Goal: Task Accomplishment & Management: Complete application form

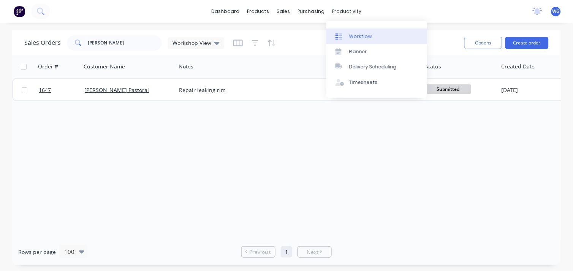
click at [357, 35] on div "Workflow" at bounding box center [360, 36] width 23 height 7
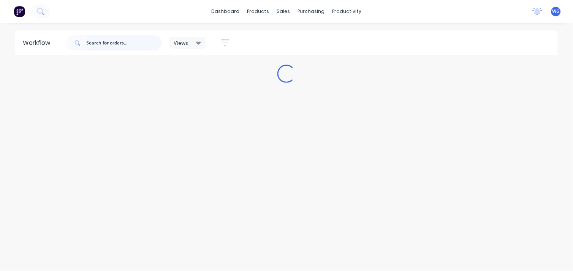
click at [106, 42] on input "text" at bounding box center [124, 42] width 75 height 15
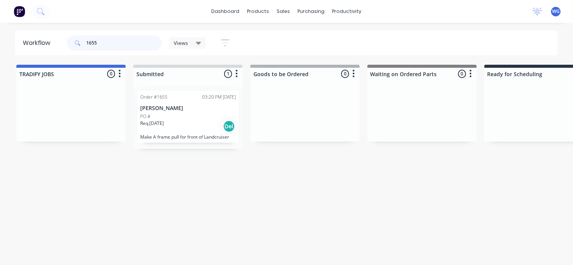
type input "1655"
click at [191, 129] on div "Req. [DATE] Del" at bounding box center [188, 126] width 96 height 13
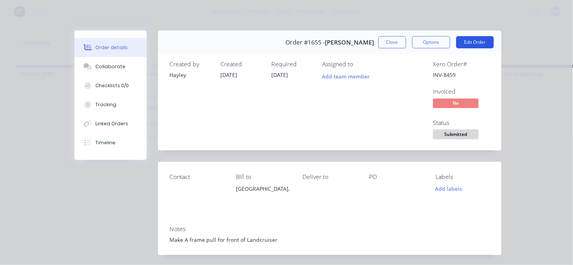
click at [475, 41] on button "Edit Order" at bounding box center [476, 42] width 38 height 12
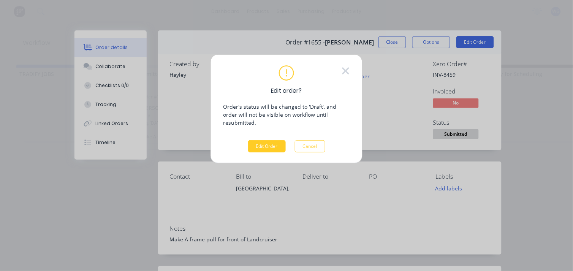
click at [266, 140] on button "Edit Order" at bounding box center [267, 146] width 38 height 12
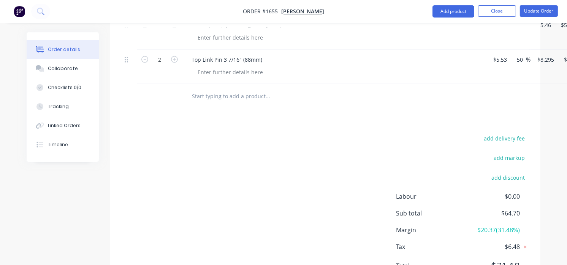
scroll to position [465, 0]
click at [253, 103] on input "text" at bounding box center [268, 95] width 152 height 15
type input "0"
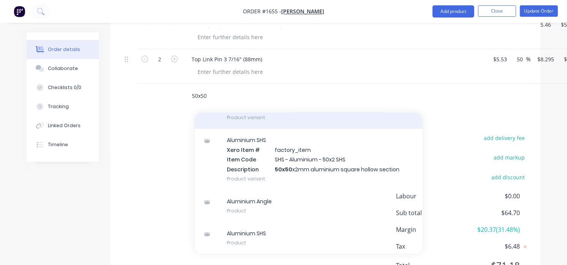
scroll to position [503, 0]
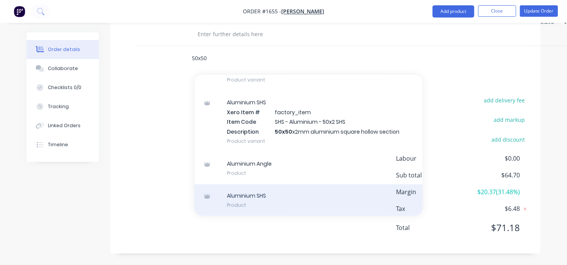
type input "50x50"
click at [263, 195] on div "Aluminium SHS Product" at bounding box center [309, 200] width 228 height 32
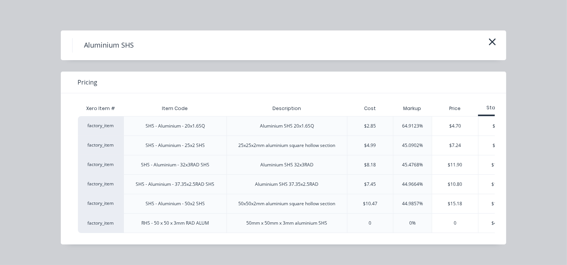
scroll to position [514, 0]
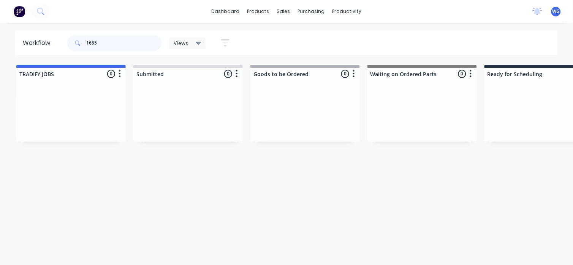
click at [109, 41] on input "1655" at bounding box center [124, 42] width 75 height 15
type input "1655"
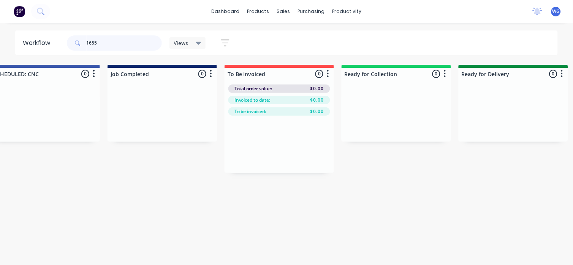
scroll to position [0, 732]
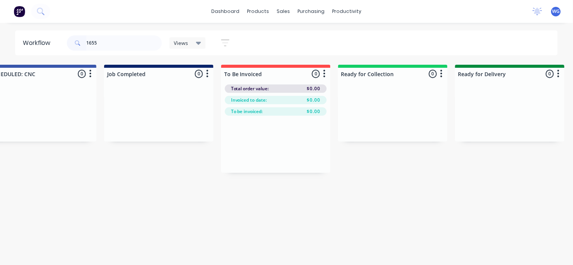
click at [22, 11] on img at bounding box center [19, 11] width 11 height 11
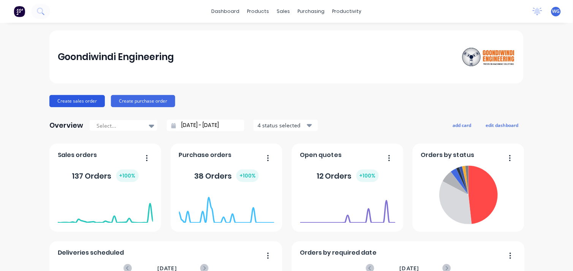
click at [78, 101] on button "Create sales order" at bounding box center [76, 101] width 55 height 12
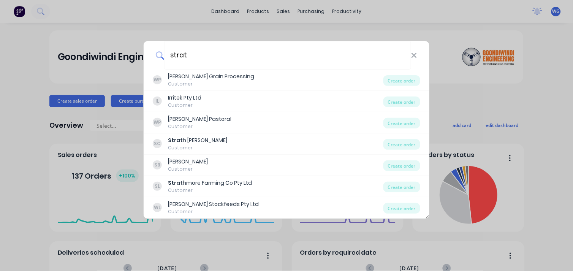
type input "strat"
click at [75, 42] on div "strat WP Woods Grain Processing Customer Create order IL Irritek Pty Ltd Custom…" at bounding box center [286, 135] width 573 height 271
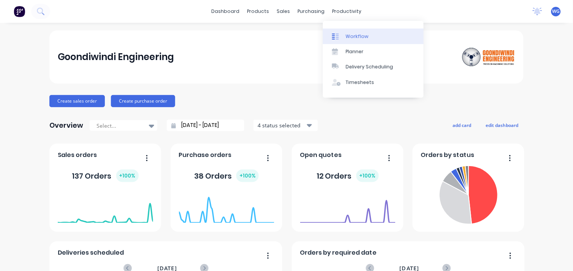
click at [347, 33] on div "Workflow" at bounding box center [357, 36] width 23 height 7
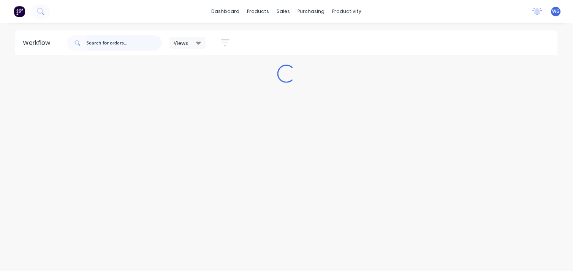
click at [104, 42] on input "text" at bounding box center [124, 42] width 75 height 15
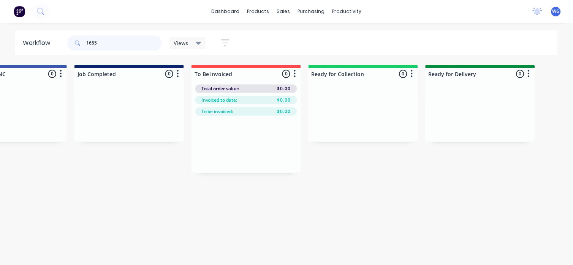
scroll to position [0, 856]
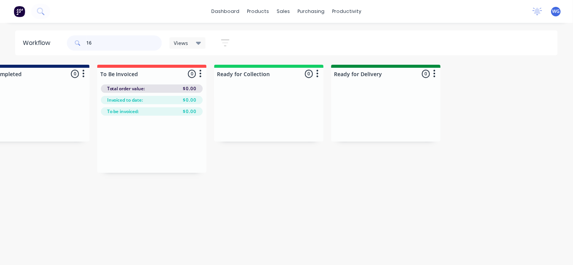
type input "1"
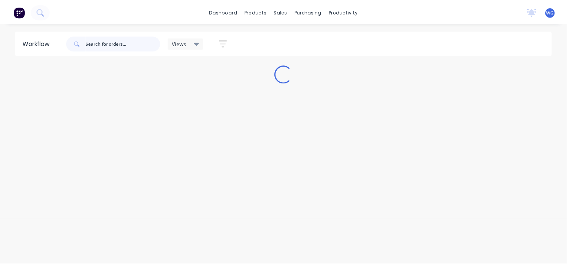
scroll to position [0, 0]
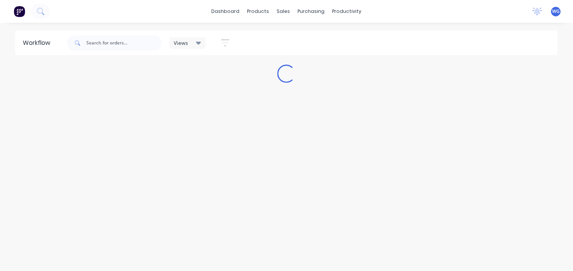
click at [189, 43] on div "Views" at bounding box center [187, 43] width 27 height 7
click at [196, 40] on icon at bounding box center [198, 43] width 5 height 8
click at [190, 41] on div "Views" at bounding box center [187, 43] width 27 height 7
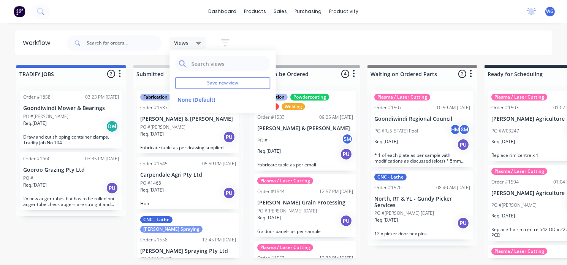
click at [145, 51] on div at bounding box center [114, 43] width 95 height 23
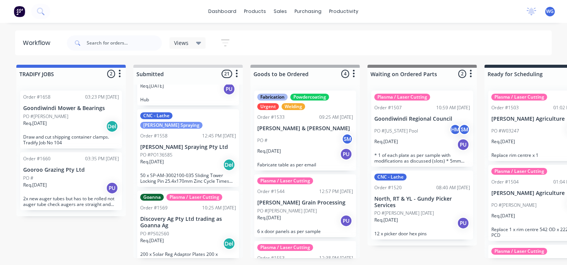
scroll to position [84, 0]
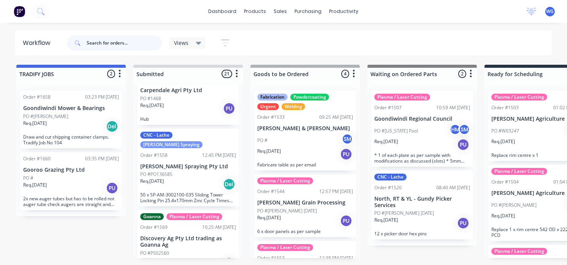
click at [106, 43] on input "text" at bounding box center [124, 42] width 75 height 15
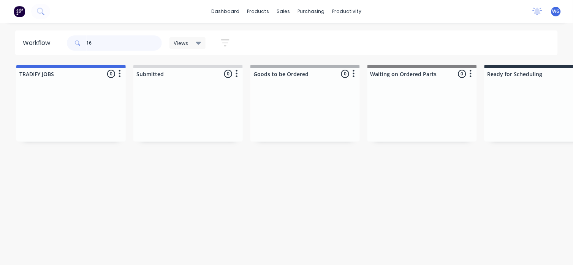
type input "1"
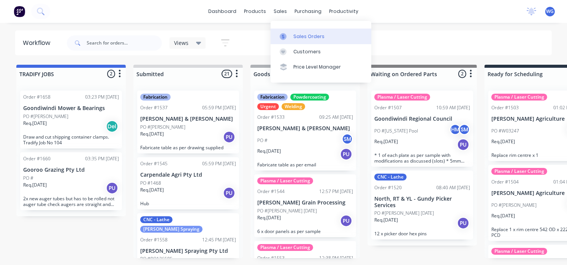
click at [301, 33] on div "Sales Orders" at bounding box center [308, 36] width 31 height 7
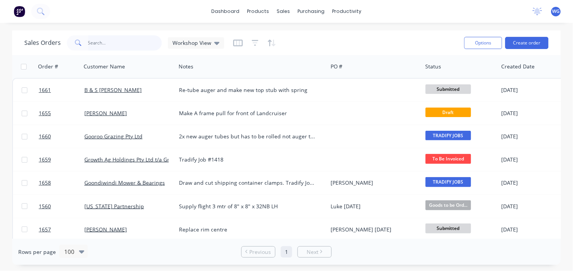
click at [103, 45] on input "text" at bounding box center [125, 42] width 74 height 15
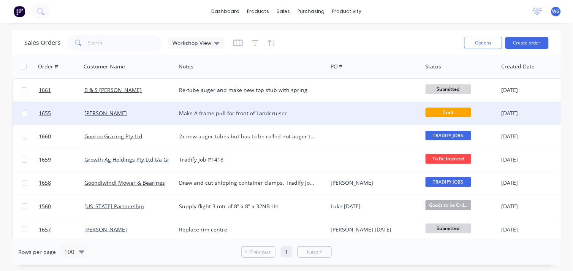
click at [206, 113] on div "Make A frame pull for front of Landcruiser" at bounding box center [248, 113] width 138 height 8
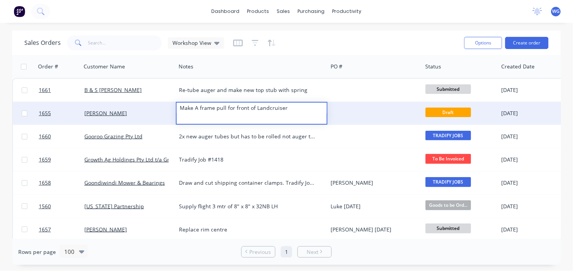
click at [509, 112] on div "[DATE]" at bounding box center [529, 113] width 57 height 8
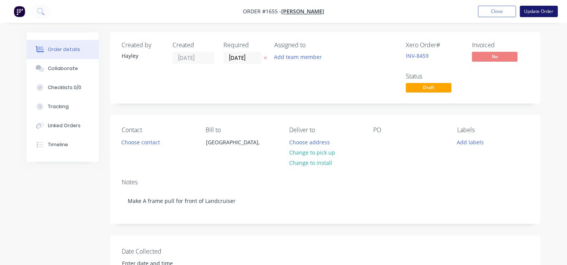
click at [531, 8] on button "Update Order" at bounding box center [539, 11] width 38 height 11
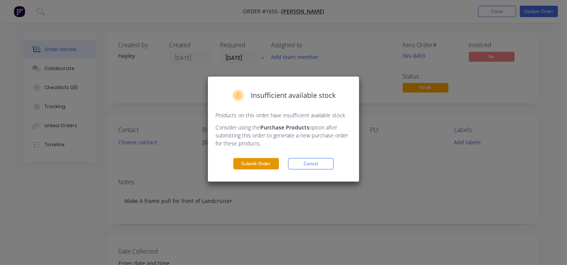
click at [255, 165] on button "Submit Order" at bounding box center [256, 163] width 46 height 11
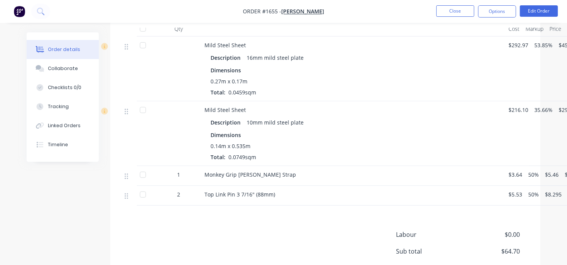
scroll to position [376, 0]
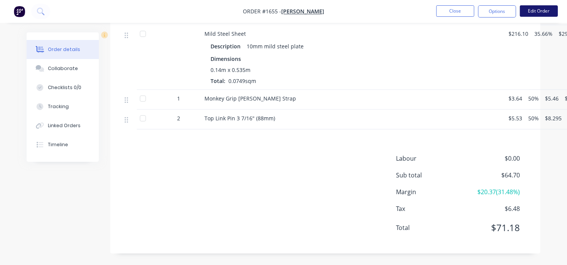
click at [546, 8] on button "Edit Order" at bounding box center [539, 10] width 38 height 11
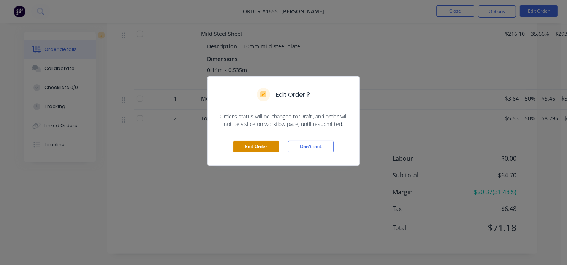
click at [250, 146] on button "Edit Order" at bounding box center [256, 146] width 46 height 11
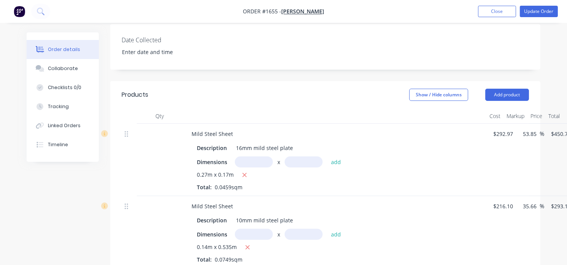
scroll to position [380, 0]
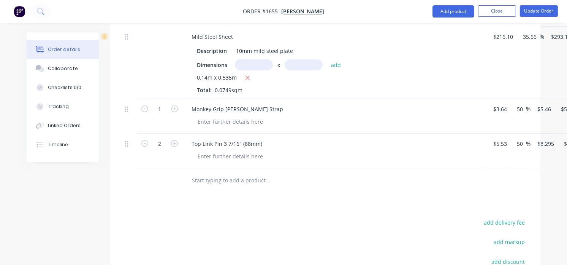
click at [220, 193] on div at bounding box center [319, 180] width 274 height 25
click at [222, 181] on input "text" at bounding box center [268, 180] width 152 height 15
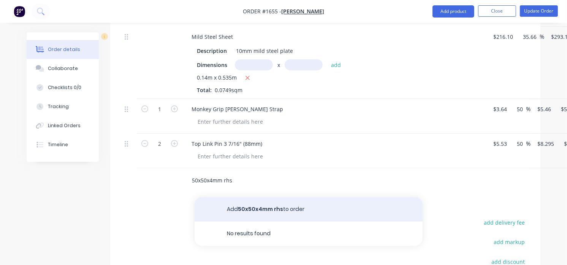
type input "50x50x4mm rhs"
click at [256, 209] on button "Add 50x50x4mm rhs to order" at bounding box center [309, 209] width 228 height 24
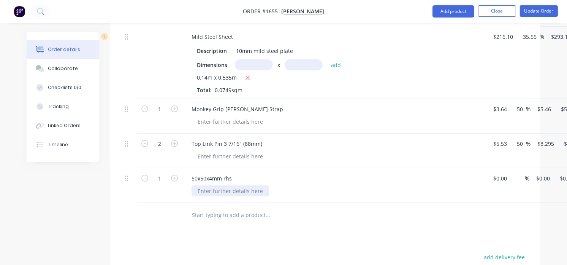
click at [231, 190] on div at bounding box center [231, 190] width 78 height 11
click at [541, 12] on button "Update Order" at bounding box center [539, 10] width 38 height 11
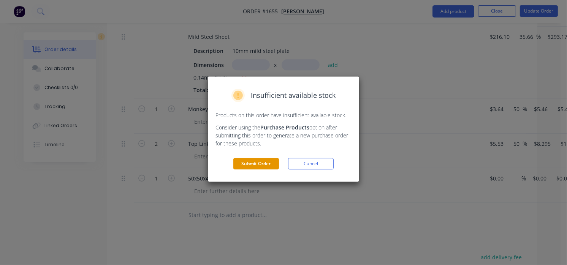
click at [243, 166] on button "Submit Order" at bounding box center [256, 163] width 46 height 11
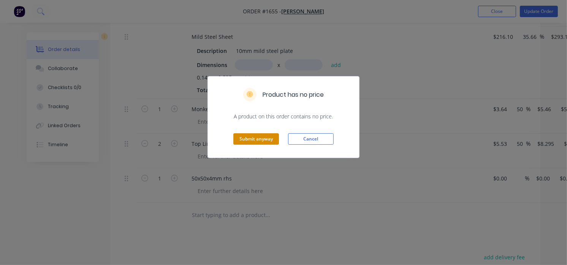
click at [261, 140] on button "Submit anyway" at bounding box center [256, 138] width 46 height 11
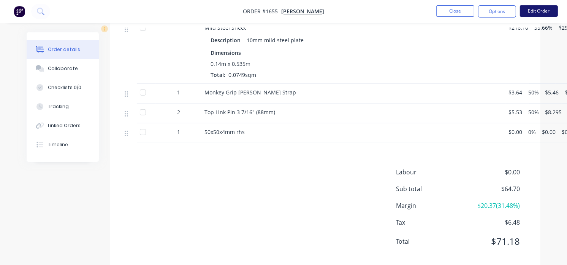
click at [534, 9] on button "Edit Order" at bounding box center [539, 10] width 38 height 11
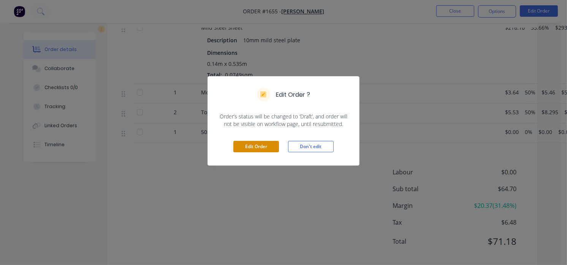
click at [267, 149] on button "Edit Order" at bounding box center [256, 146] width 46 height 11
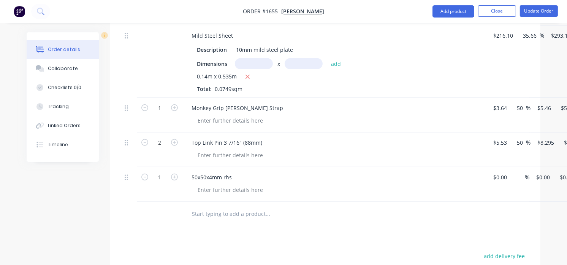
scroll to position [422, 0]
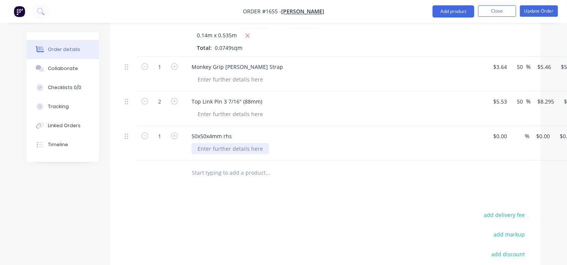
click at [200, 147] on div at bounding box center [231, 148] width 78 height 11
click at [231, 147] on div "2700mm of" at bounding box center [212, 148] width 41 height 11
click at [542, 13] on button "Update Order" at bounding box center [539, 10] width 38 height 11
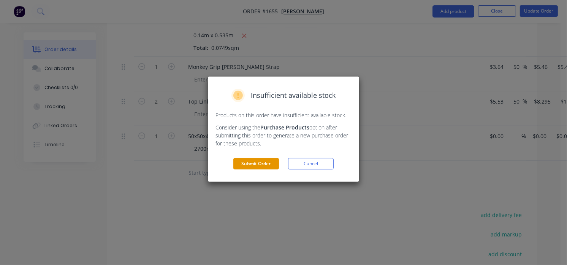
click at [260, 164] on button "Submit Order" at bounding box center [256, 163] width 46 height 11
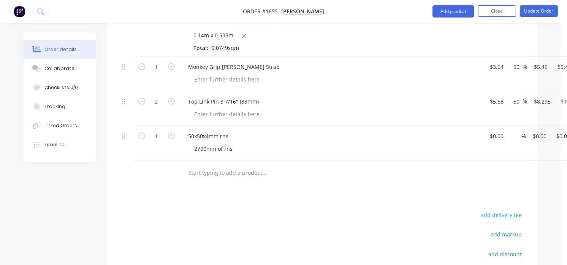
scroll to position [404, 0]
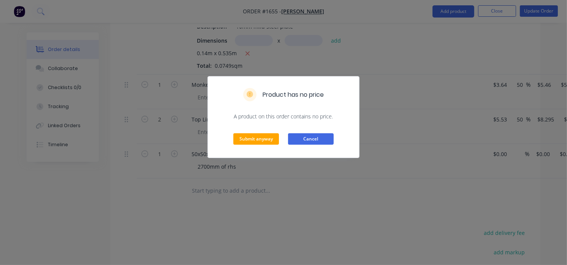
click at [301, 136] on button "Cancel" at bounding box center [311, 138] width 46 height 11
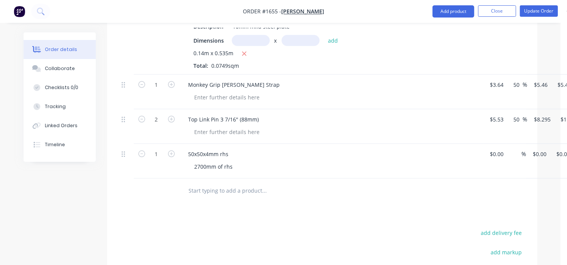
click at [247, 198] on input "text" at bounding box center [265, 190] width 152 height 15
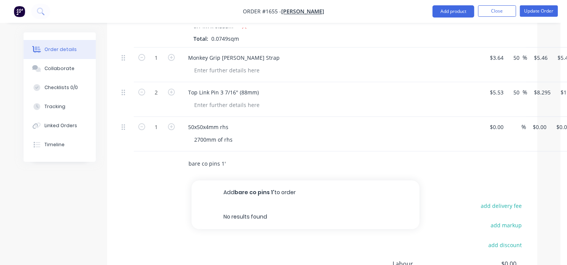
scroll to position [447, 0]
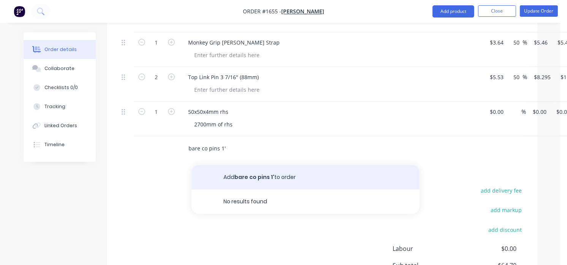
type input "bare co pins 1'"
click at [260, 176] on button "Add bare co pins 1' to order" at bounding box center [306, 177] width 228 height 24
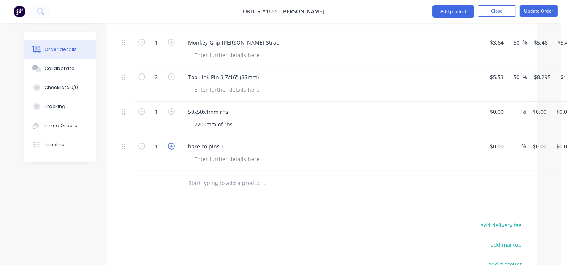
click at [169, 147] on icon "button" at bounding box center [171, 146] width 7 height 7
type input "2"
click at [236, 181] on input "text" at bounding box center [265, 182] width 152 height 15
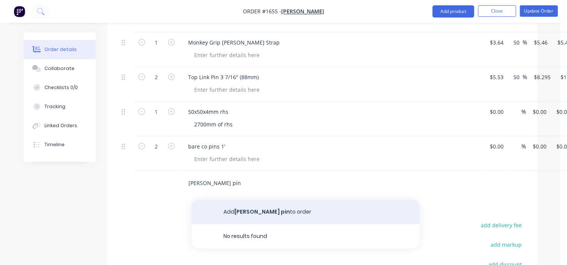
type input "[PERSON_NAME] pin"
click at [249, 211] on button "Add [PERSON_NAME] pin to order" at bounding box center [306, 212] width 228 height 24
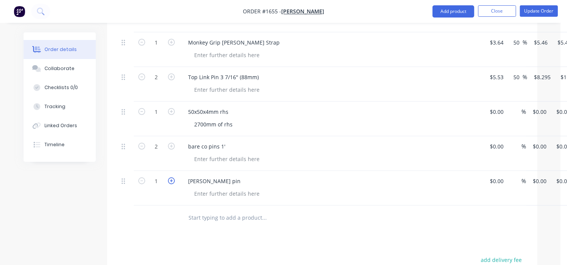
click at [170, 183] on icon "button" at bounding box center [171, 180] width 7 height 7
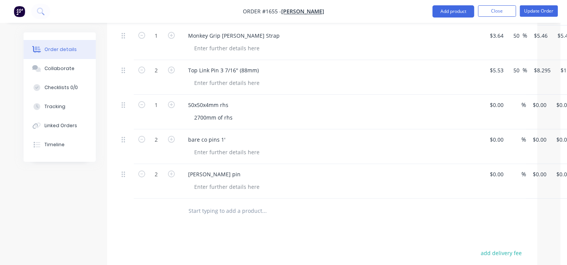
scroll to position [489, 0]
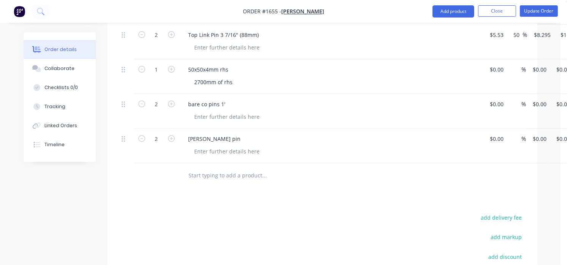
drag, startPoint x: 123, startPoint y: 144, endPoint x: 312, endPoint y: 151, distance: 189.1
click at [312, 151] on div at bounding box center [335, 151] width 292 height 11
click at [262, 154] on div at bounding box center [228, 151] width 78 height 11
drag, startPoint x: 243, startPoint y: 150, endPoint x: 195, endPoint y: 142, distance: 47.8
click at [196, 142] on div "[PERSON_NAME] pin" at bounding box center [331, 145] width 304 height 35
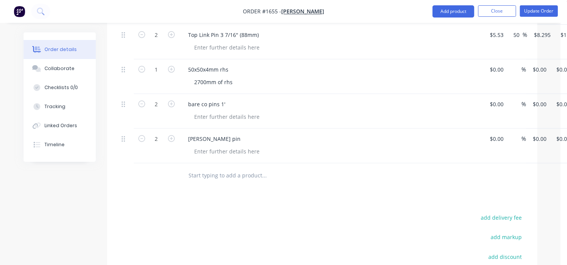
click at [137, 141] on button "button" at bounding box center [142, 138] width 10 height 8
click at [142, 139] on icon "button" at bounding box center [141, 138] width 7 height 7
type input "0"
drag, startPoint x: 218, startPoint y: 138, endPoint x: 178, endPoint y: 143, distance: 40.2
click at [178, 143] on div "0 [PERSON_NAME] pin $0.00 $0.00 % $0.00 $0.00 $0.00 $0.00" at bounding box center [322, 145] width 407 height 35
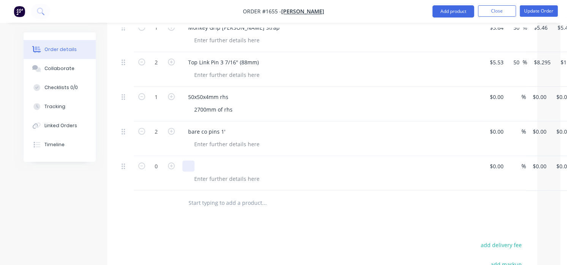
scroll to position [447, 0]
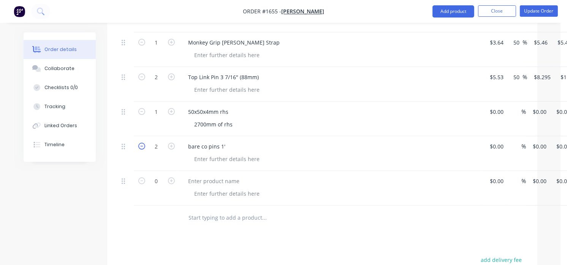
click at [141, 149] on icon "button" at bounding box center [141, 146] width 7 height 7
type input "0"
drag, startPoint x: 233, startPoint y: 146, endPoint x: 169, endPoint y: 147, distance: 63.9
click at [169, 147] on div "0 bare co pins 1' $0.00 $0.00 % $0.00 $0.00 $0.00 $0.00" at bounding box center [322, 153] width 407 height 35
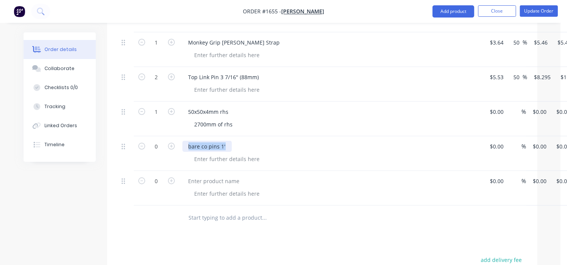
drag, startPoint x: 224, startPoint y: 146, endPoint x: 181, endPoint y: 148, distance: 43.0
click at [181, 148] on div "bare co pins 1'" at bounding box center [331, 153] width 304 height 35
click at [170, 144] on icon "button" at bounding box center [171, 146] width 7 height 7
type input "2"
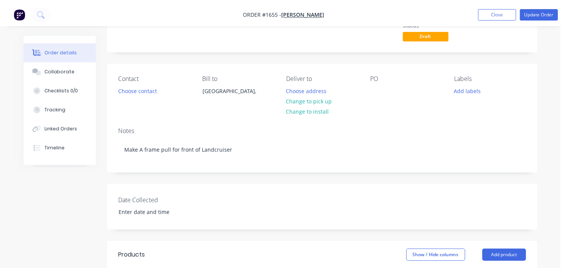
scroll to position [0, 0]
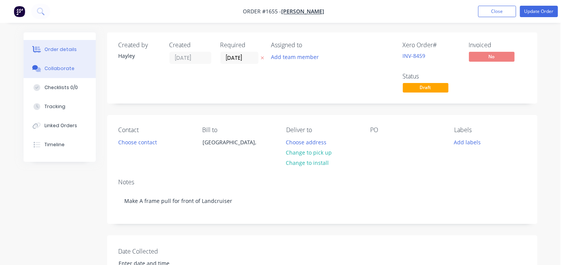
click at [47, 66] on div "Collaborate" at bounding box center [59, 68] width 30 height 7
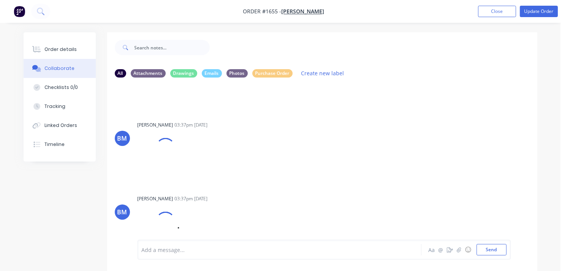
scroll to position [465, 0]
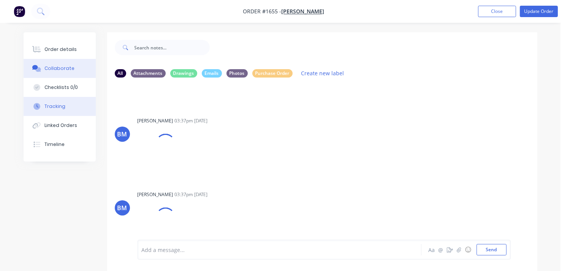
click at [57, 105] on div "Tracking" at bounding box center [54, 106] width 21 height 7
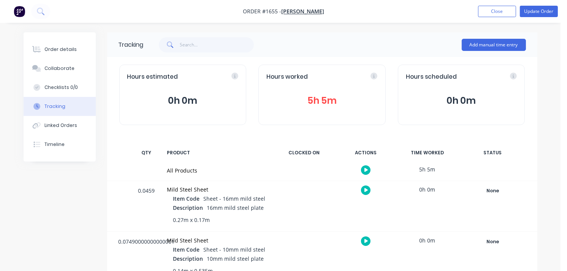
click at [299, 99] on button "5h 5m" at bounding box center [321, 101] width 111 height 14
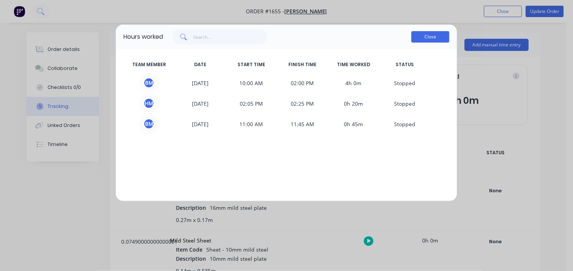
click at [433, 35] on button "Close" at bounding box center [431, 36] width 38 height 11
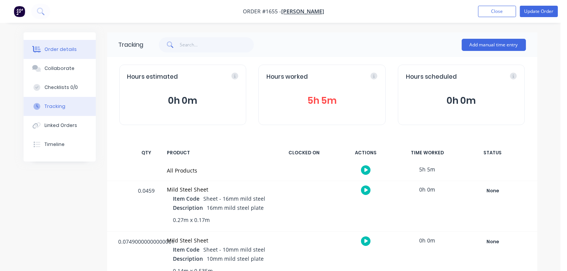
click at [50, 44] on button "Order details" at bounding box center [60, 49] width 72 height 19
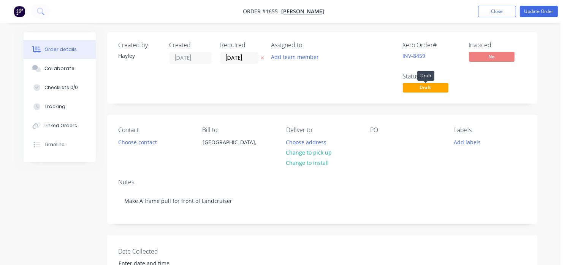
click at [430, 89] on span "Draft" at bounding box center [426, 88] width 46 height 10
click at [533, 13] on button "Update Order" at bounding box center [539, 11] width 38 height 11
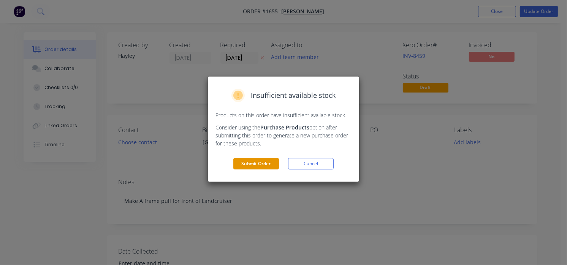
click at [254, 162] on button "Submit Order" at bounding box center [256, 163] width 46 height 11
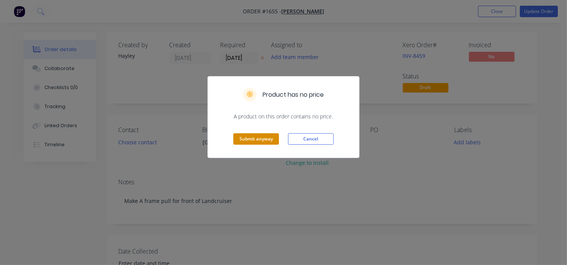
click at [240, 138] on button "Submit anyway" at bounding box center [256, 138] width 46 height 11
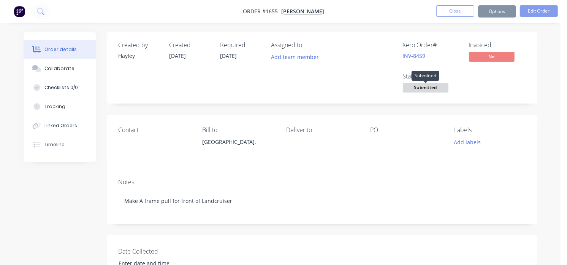
click at [424, 92] on span "Submitted" at bounding box center [426, 88] width 46 height 10
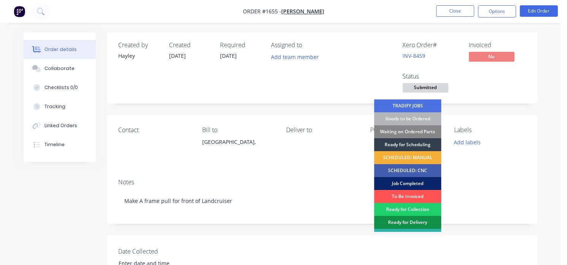
click at [407, 183] on div "Job Completed" at bounding box center [407, 183] width 67 height 13
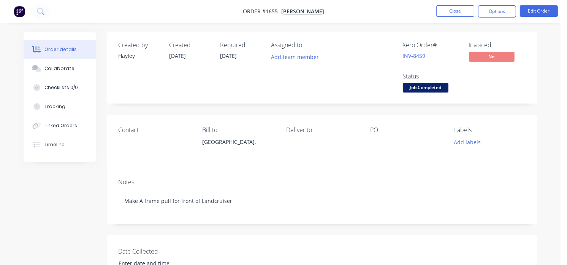
click at [20, 14] on img "button" at bounding box center [19, 11] width 11 height 11
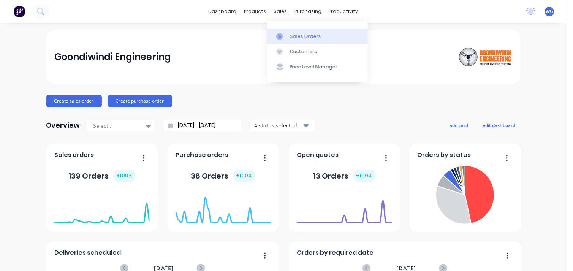
click at [296, 33] on div "Sales Orders" at bounding box center [305, 36] width 31 height 7
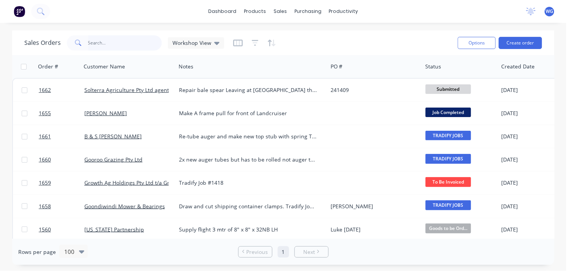
click at [116, 43] on input "text" at bounding box center [125, 42] width 74 height 15
type input "solterra"
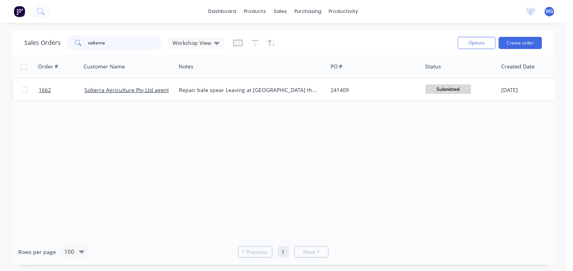
drag, startPoint x: 115, startPoint y: 40, endPoint x: 83, endPoint y: 42, distance: 32.4
click at [83, 42] on div "solterra" at bounding box center [114, 42] width 95 height 15
